Goal: Task Accomplishment & Management: Use online tool/utility

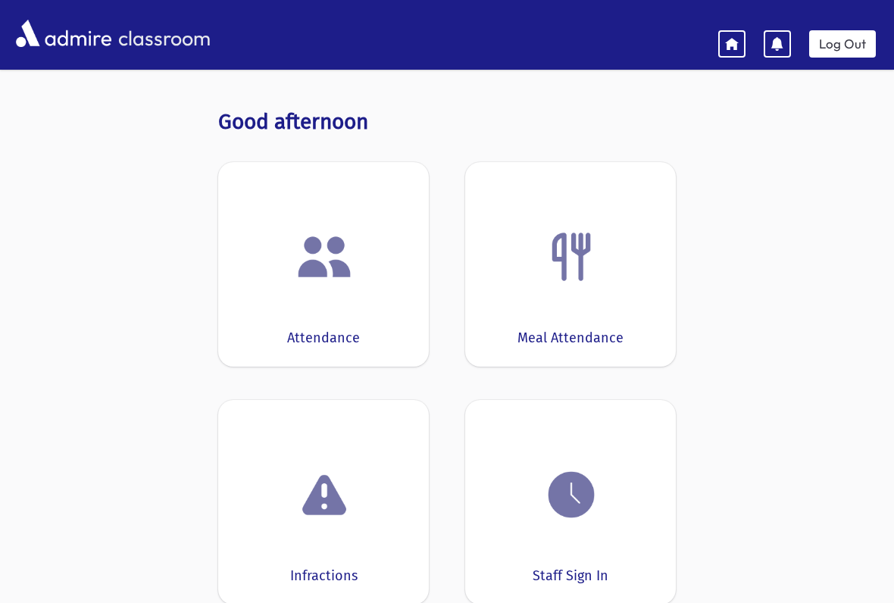
click at [330, 265] on img at bounding box center [324, 257] width 58 height 58
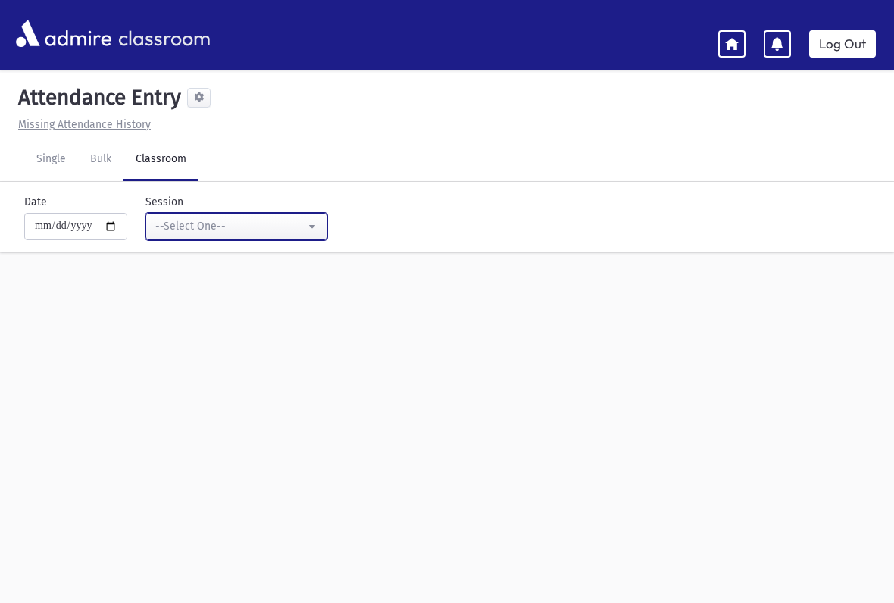
click at [283, 230] on button "--Select One--" at bounding box center [236, 226] width 182 height 27
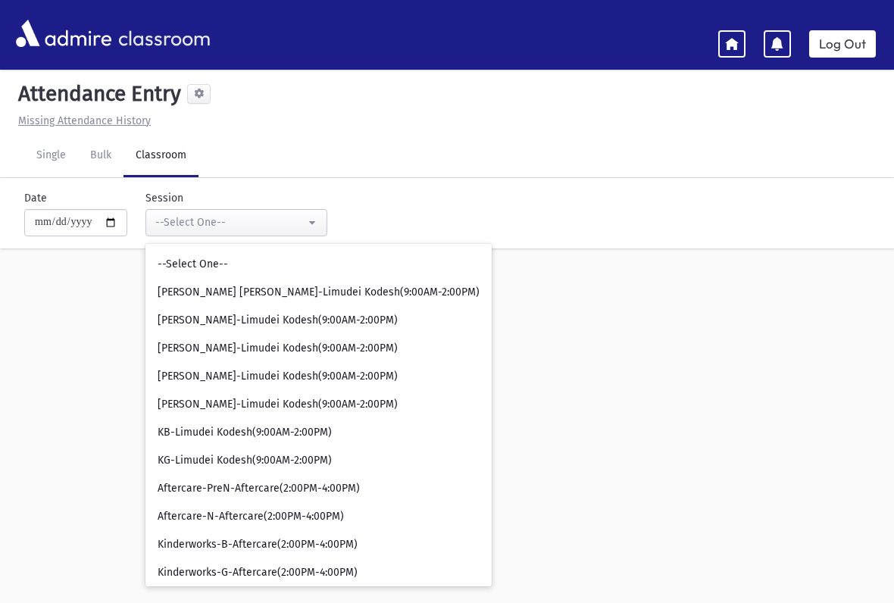
scroll to position [31, 0]
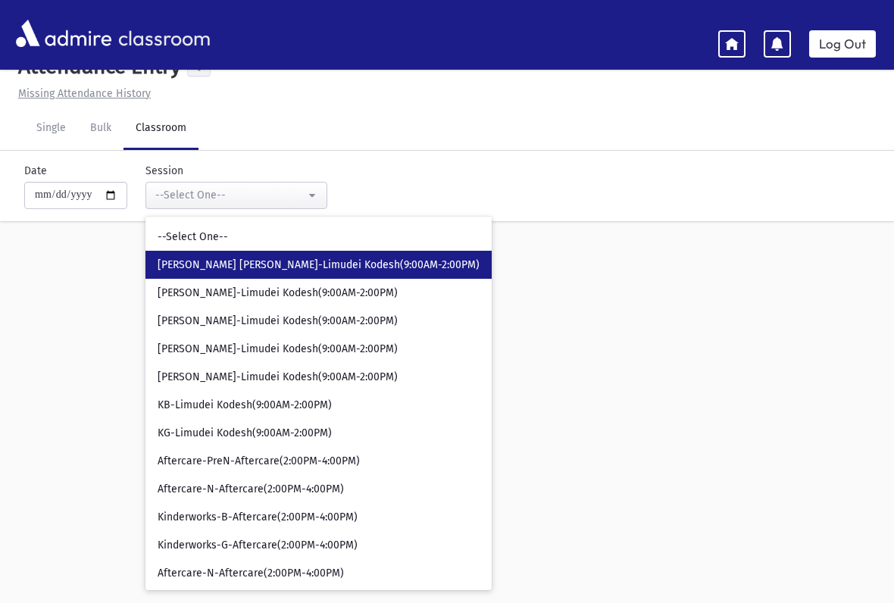
click at [175, 264] on span "[PERSON_NAME] [PERSON_NAME]-Limudei Kodesh(9:00AM-2:00PM)" at bounding box center [319, 265] width 322 height 15
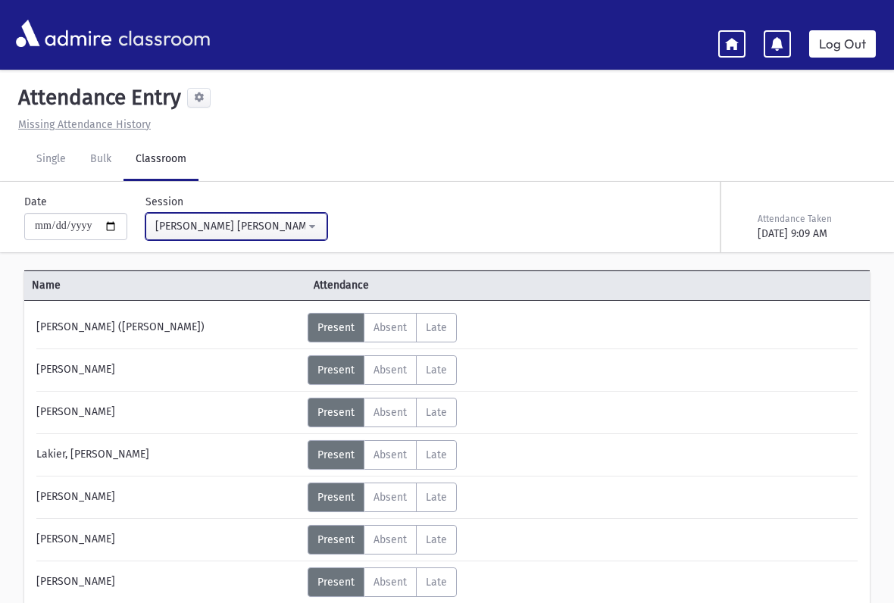
click at [296, 236] on button "[PERSON_NAME] [PERSON_NAME]-Limudei Kodesh(9:00AM-2:00PM)" at bounding box center [236, 226] width 182 height 27
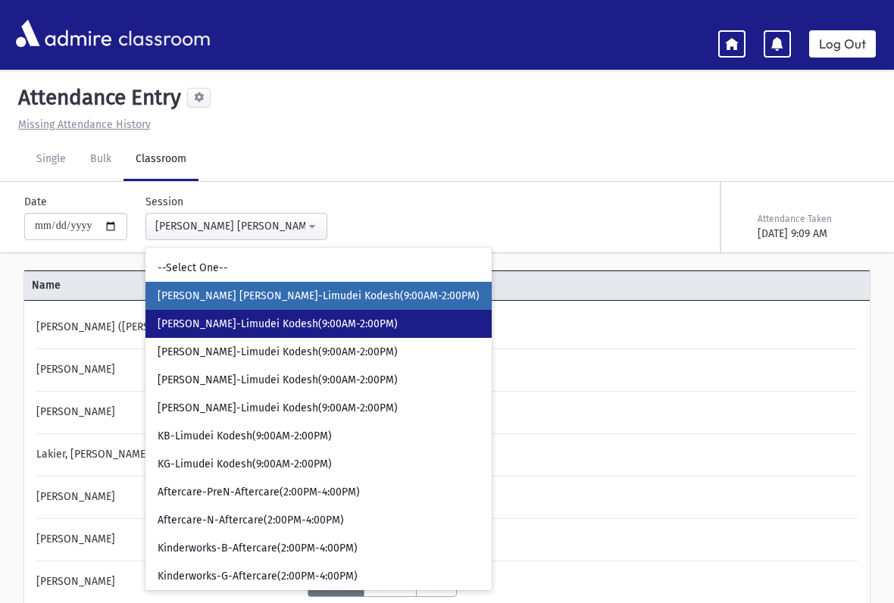
click at [161, 326] on span "[PERSON_NAME]-Limudei Kodesh(9:00AM-2:00PM)" at bounding box center [278, 324] width 240 height 15
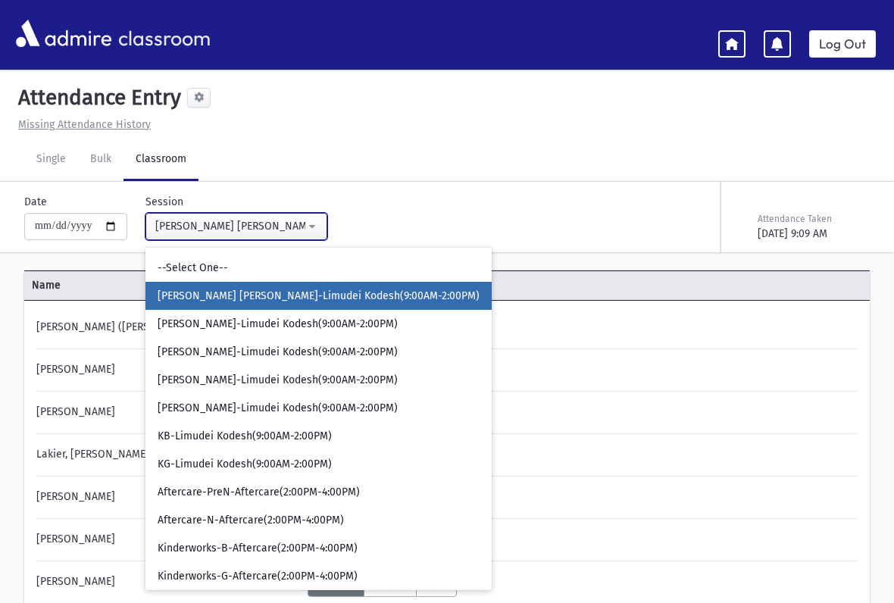
select select "****"
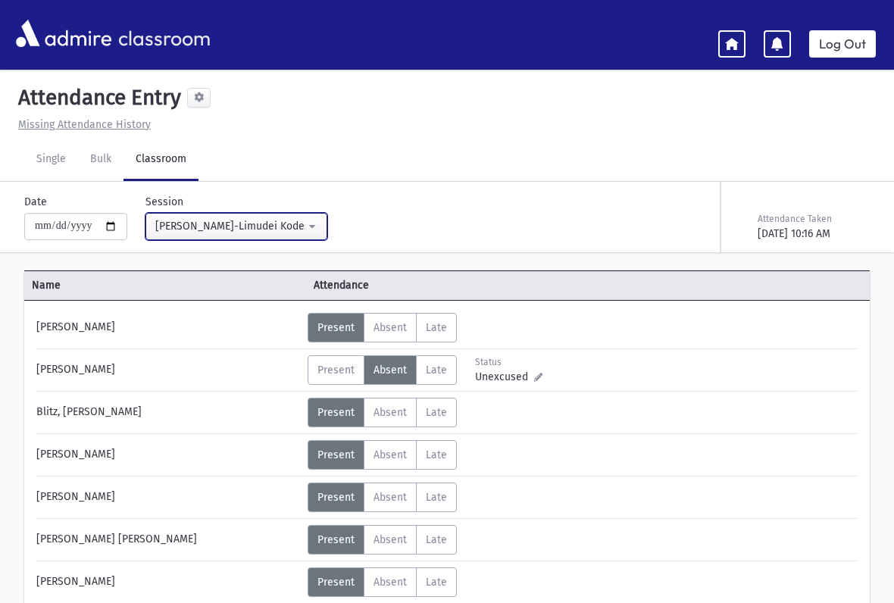
click at [291, 227] on button "[PERSON_NAME]-Limudei Kodesh(9:00AM-2:00PM)" at bounding box center [236, 226] width 182 height 27
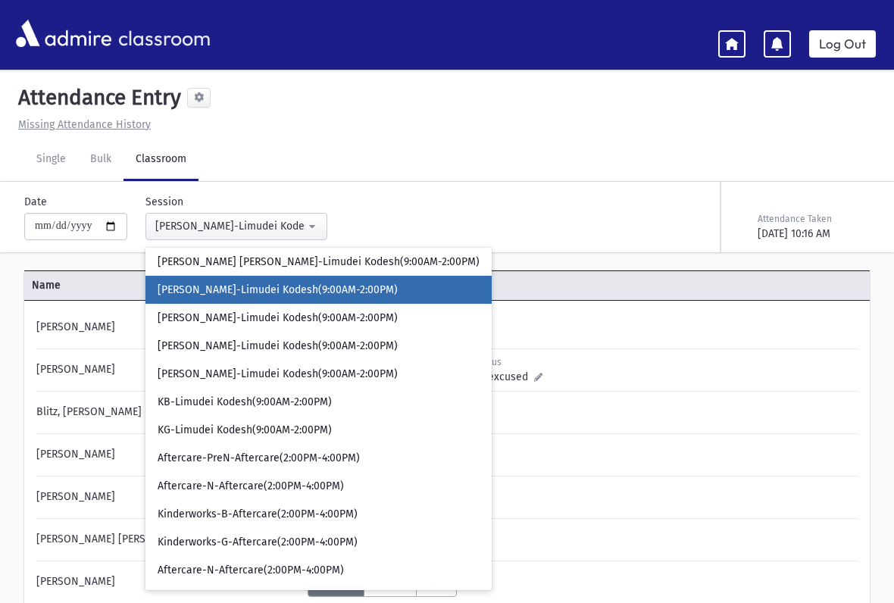
scroll to position [34, 0]
click at [725, 22] on div "classroom Log Out" at bounding box center [447, 35] width 894 height 42
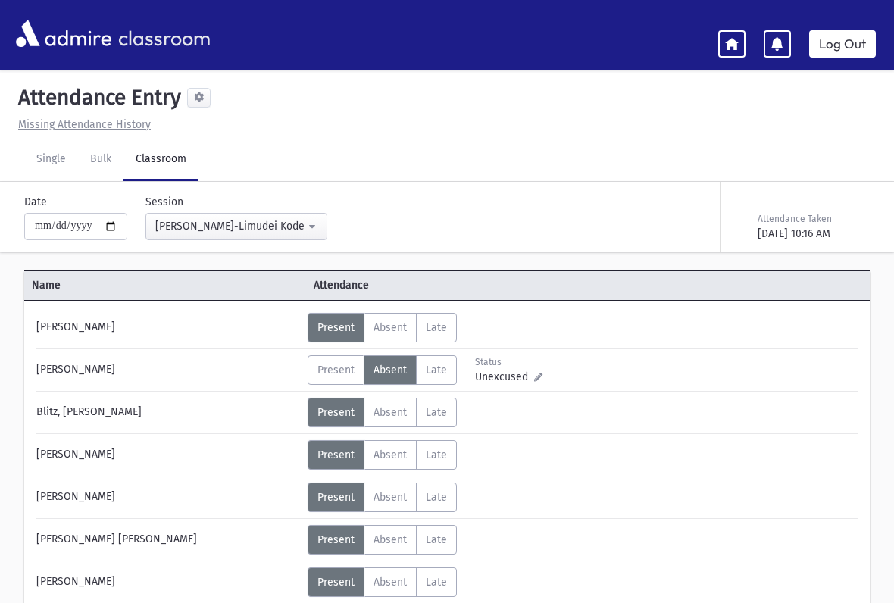
click at [722, 35] on link at bounding box center [731, 43] width 27 height 27
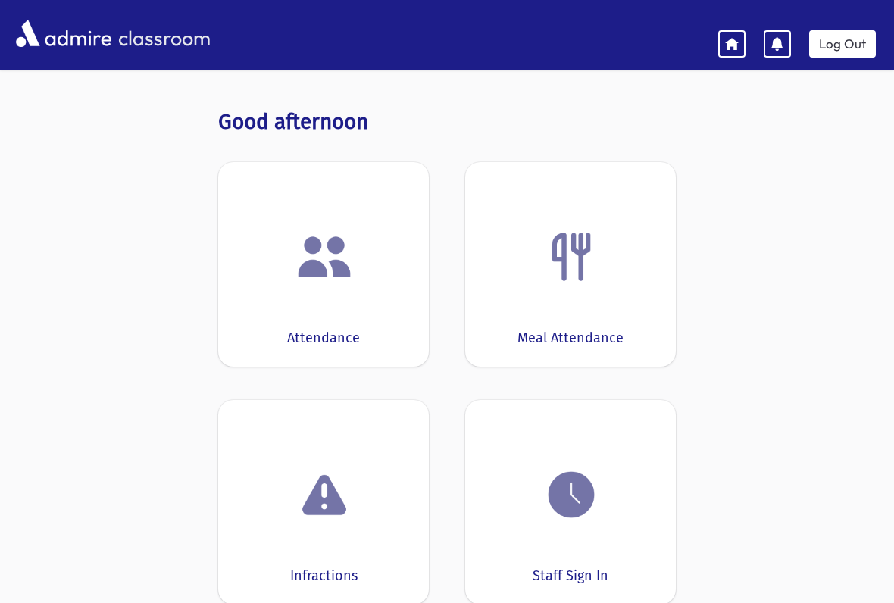
click at [556, 489] on img at bounding box center [571, 495] width 58 height 58
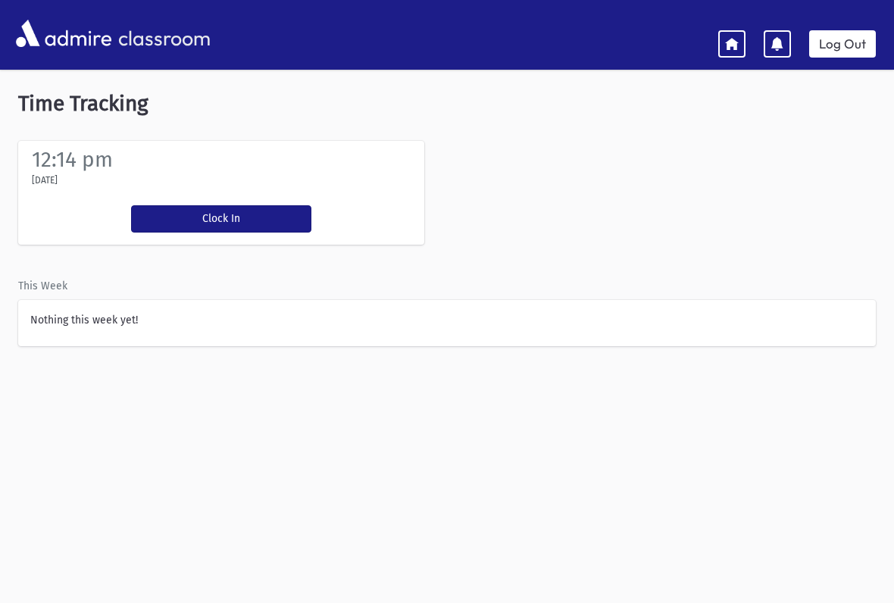
click at [213, 220] on button "Clock In" at bounding box center [221, 218] width 180 height 27
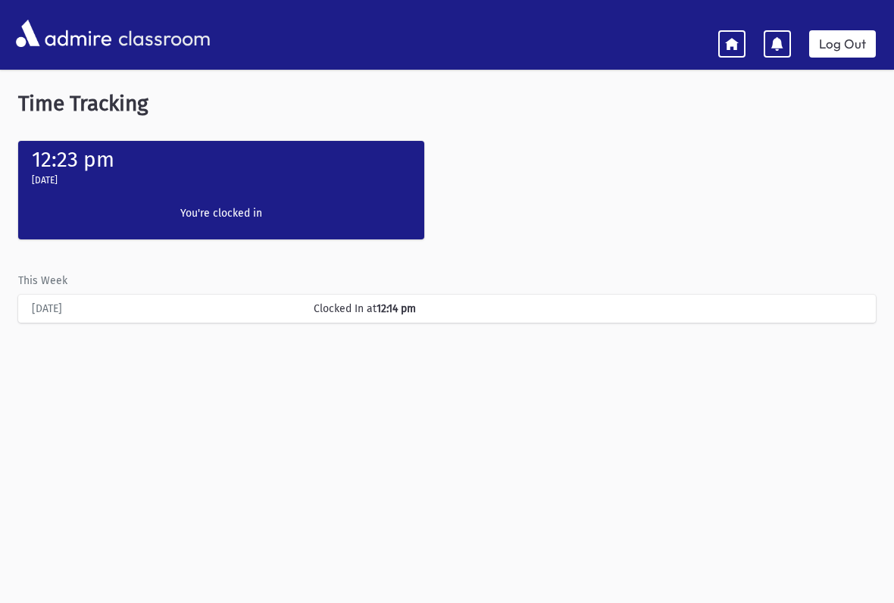
click at [692, 577] on div "Time Tracking 12:23 pm [DATE] Clock In You're clocked in This Week [DATE] Clock…" at bounding box center [447, 353] width 894 height 561
